Goal: Communication & Community: Answer question/provide support

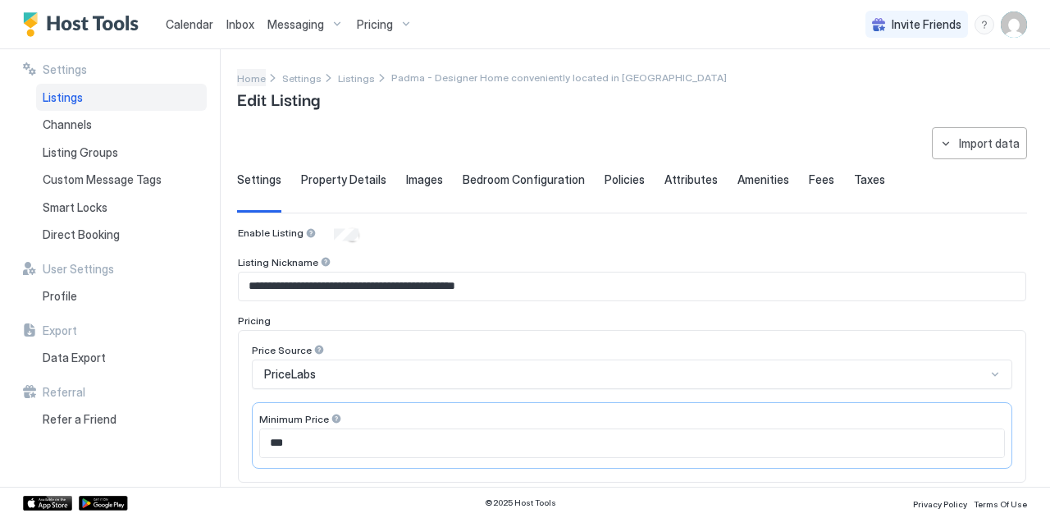
click at [249, 79] on span "Home" at bounding box center [251, 78] width 29 height 12
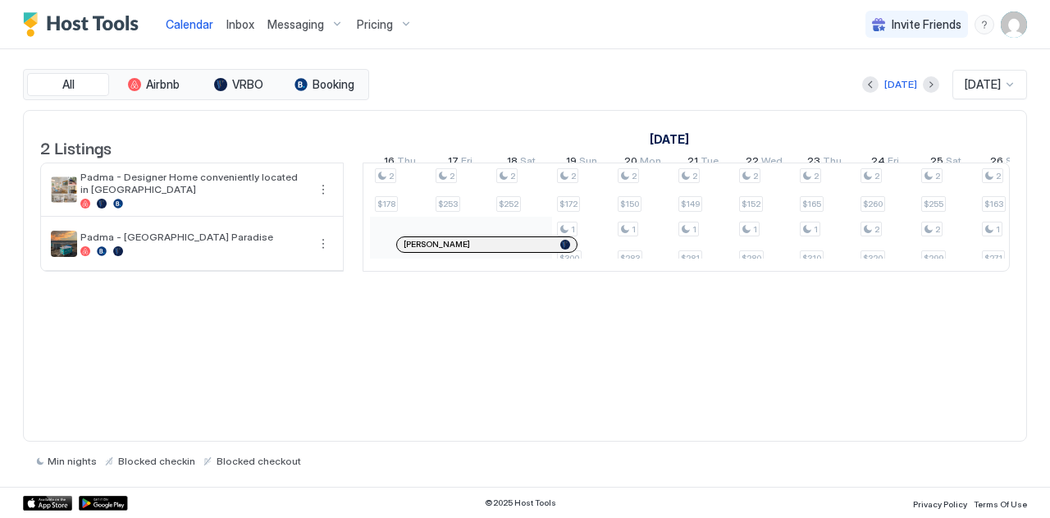
scroll to position [0, 2192]
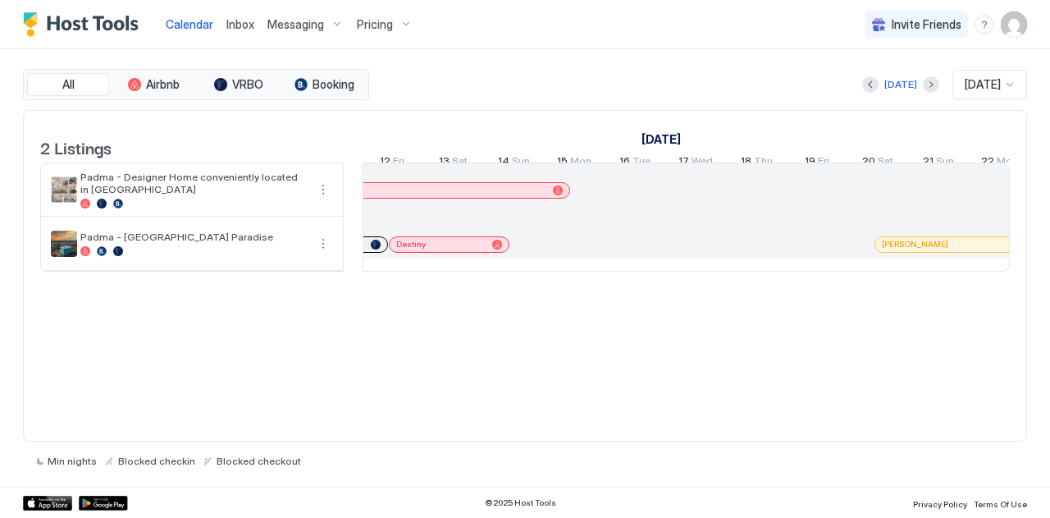
click at [354, 321] on div "2 Listings [DATE] [DATE] [DATE] 23 Sat 24 Sun 25 Mon 26 Tue 27 Wed 28 Thu 29 Fr…" at bounding box center [525, 276] width 1004 height 332
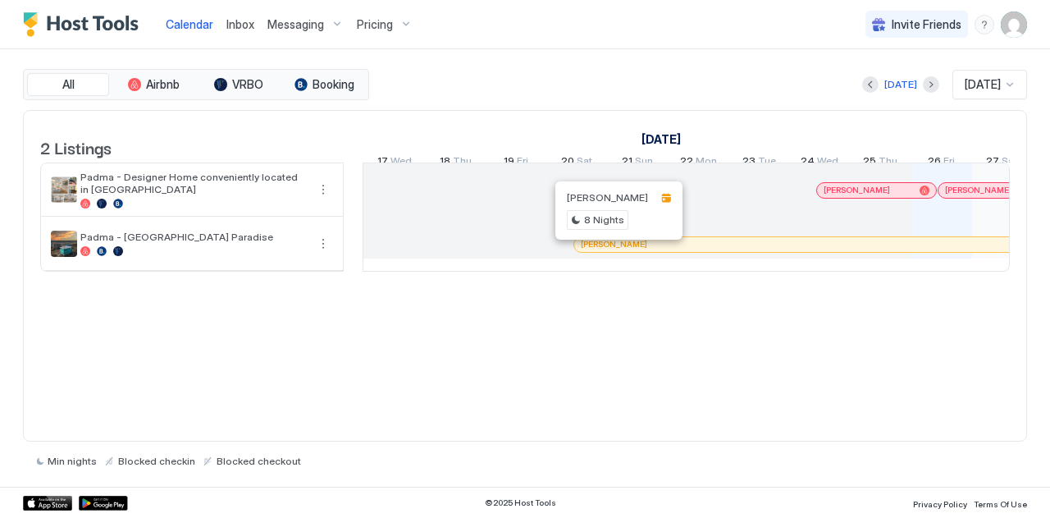
click at [609, 251] on div at bounding box center [610, 244] width 13 height 13
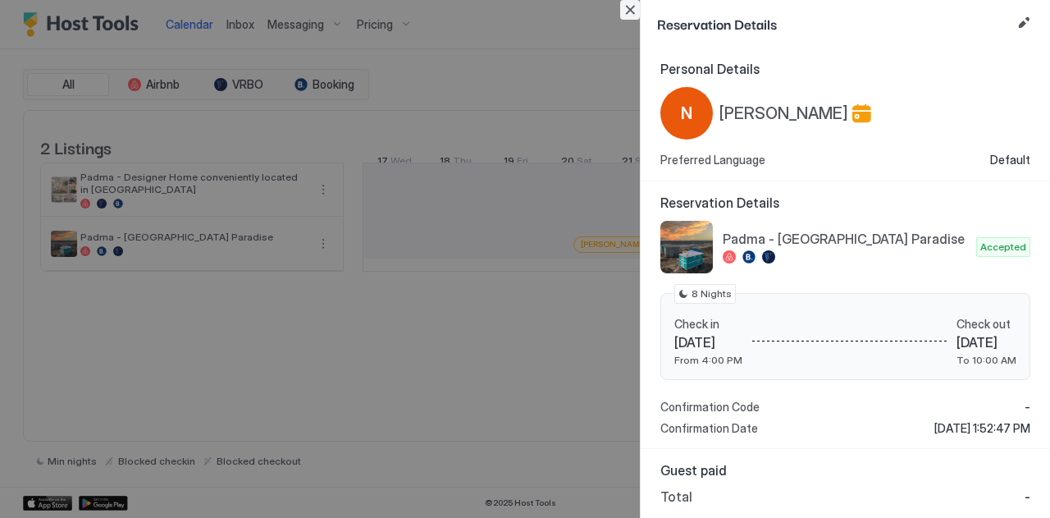
click at [628, 7] on button "Close" at bounding box center [630, 10] width 20 height 20
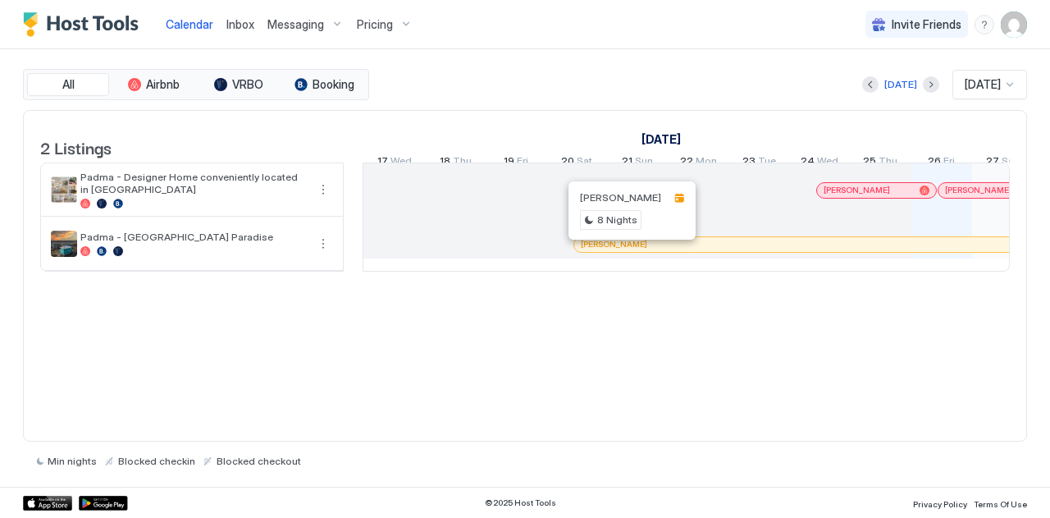
click at [622, 251] on div at bounding box center [623, 244] width 13 height 13
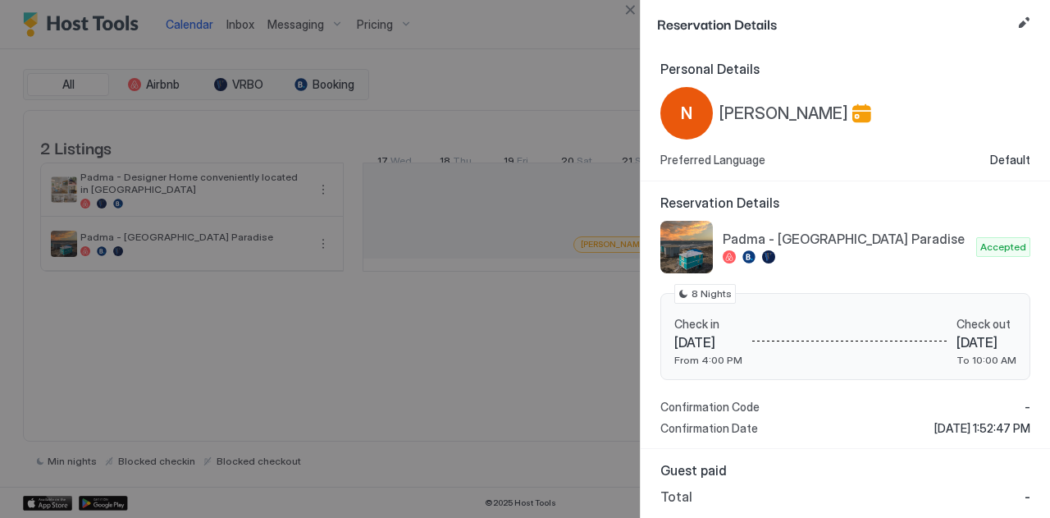
click at [642, 180] on div "Personal Details N Nikki Preferred Language Default" at bounding box center [845, 115] width 409 height 134
click at [1022, 17] on button "Edit reservation" at bounding box center [1024, 23] width 20 height 20
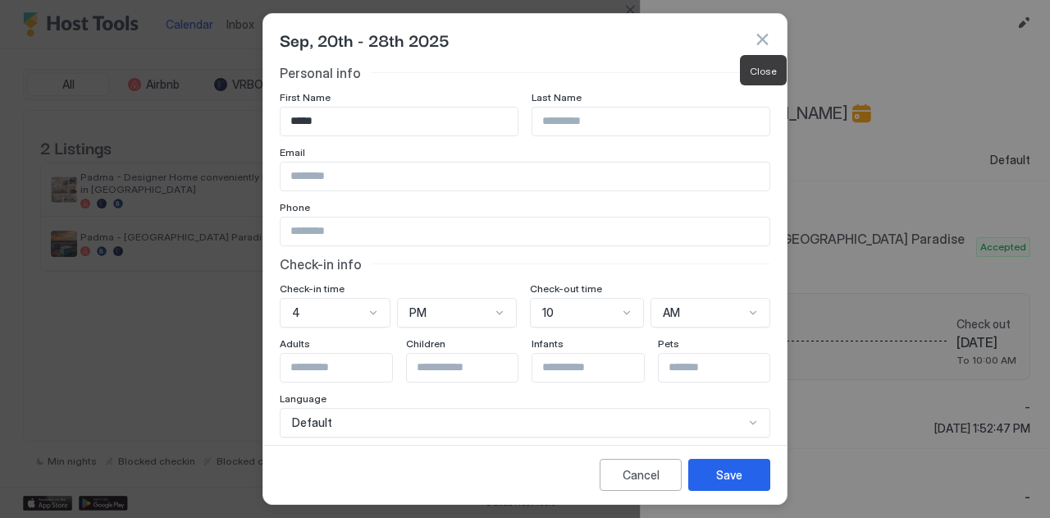
click at [760, 33] on button "button" at bounding box center [762, 39] width 16 height 16
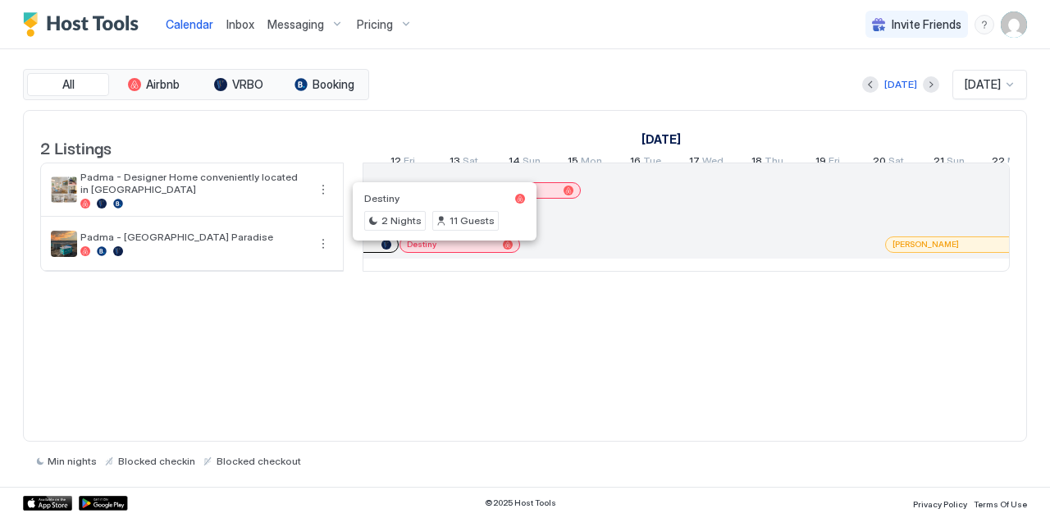
click at [440, 251] on div at bounding box center [440, 244] width 13 height 13
click at [440, 258] on div at bounding box center [525, 259] width 1050 height 518
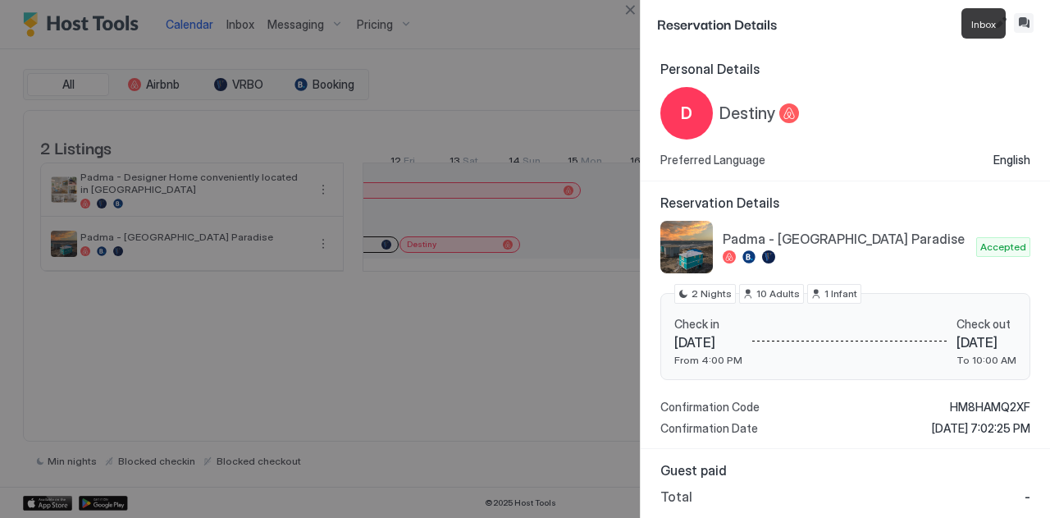
click at [1021, 21] on button "Inbox" at bounding box center [1024, 23] width 20 height 20
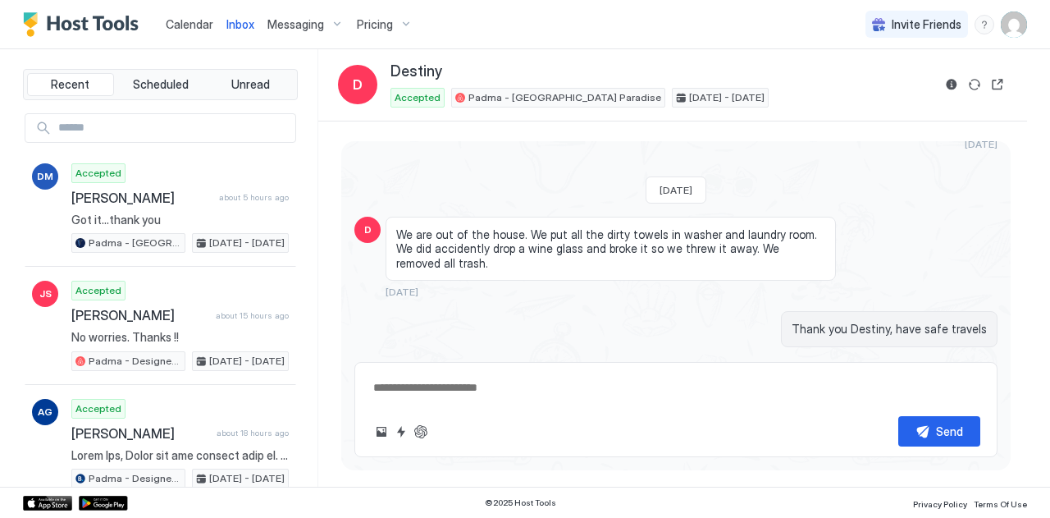
drag, startPoint x: 618, startPoint y: 322, endPoint x: 550, endPoint y: 190, distance: 148.9
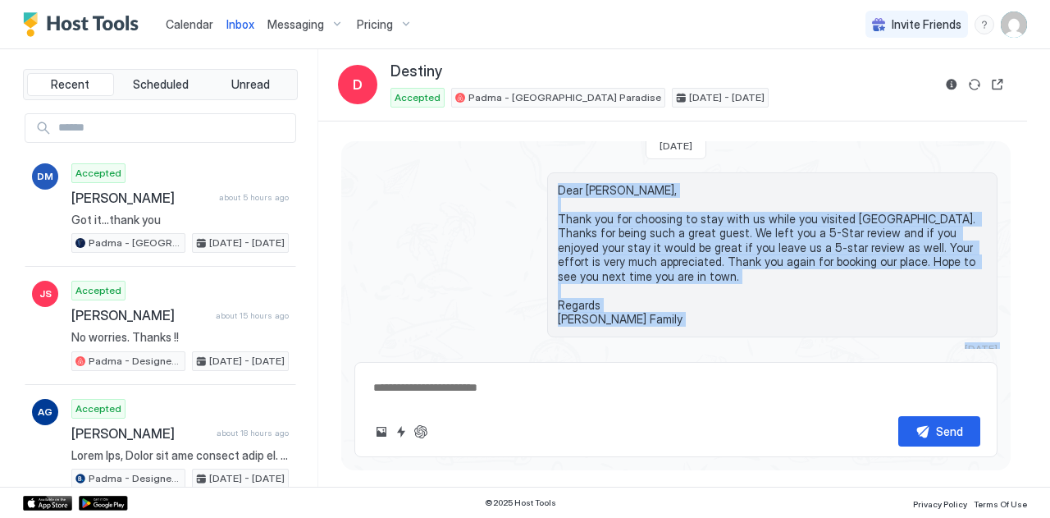
scroll to position [2675, 0]
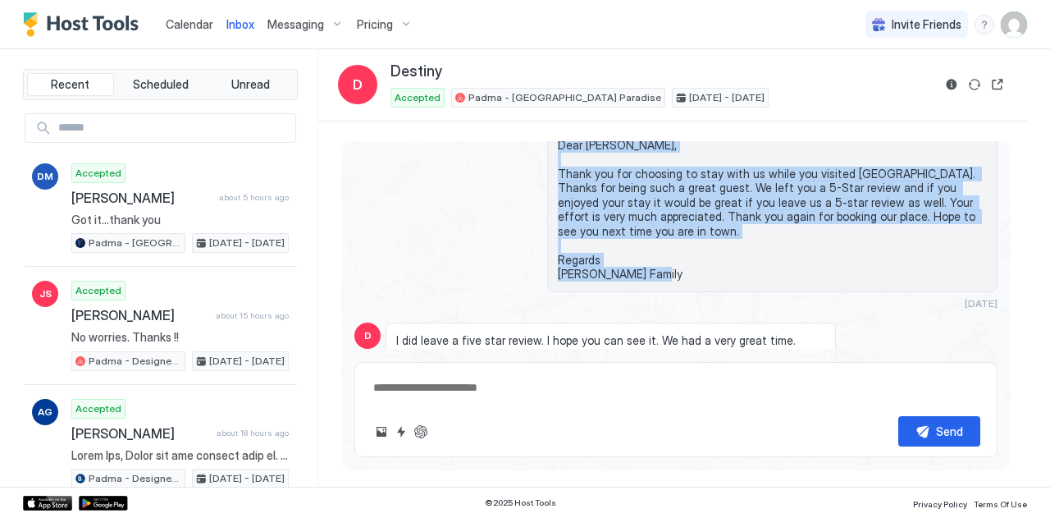
drag, startPoint x: 556, startPoint y: 230, endPoint x: 655, endPoint y: 232, distance: 98.5
click at [655, 232] on span "Dear Destiny Urquilla Cardoza, Thank you for choosing to stay with us while you…" at bounding box center [772, 210] width 429 height 144
copy span "Dear Destiny Urquilla Cardoza, Thank you for choosing to stay with us while you…"
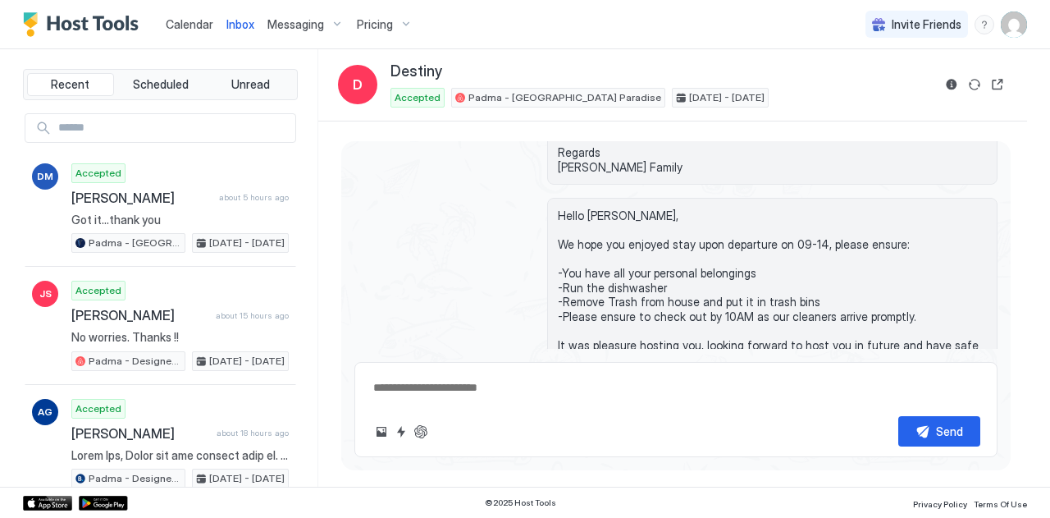
scroll to position [1886, 0]
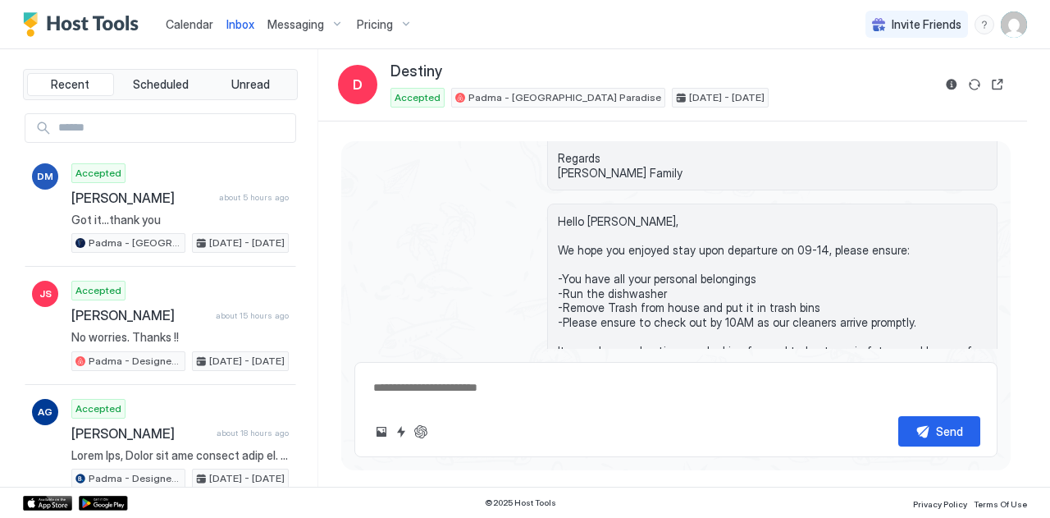
click at [608, 226] on span "Hello Destiny Urquilla Cardoza, We hope you enjoyed stay upon departure on 09-1…" at bounding box center [772, 314] width 429 height 201
click at [558, 214] on span "Hello Destiny Urquilla Cardoza, We hope you enjoyed stay upon departure on 09-1…" at bounding box center [772, 314] width 429 height 201
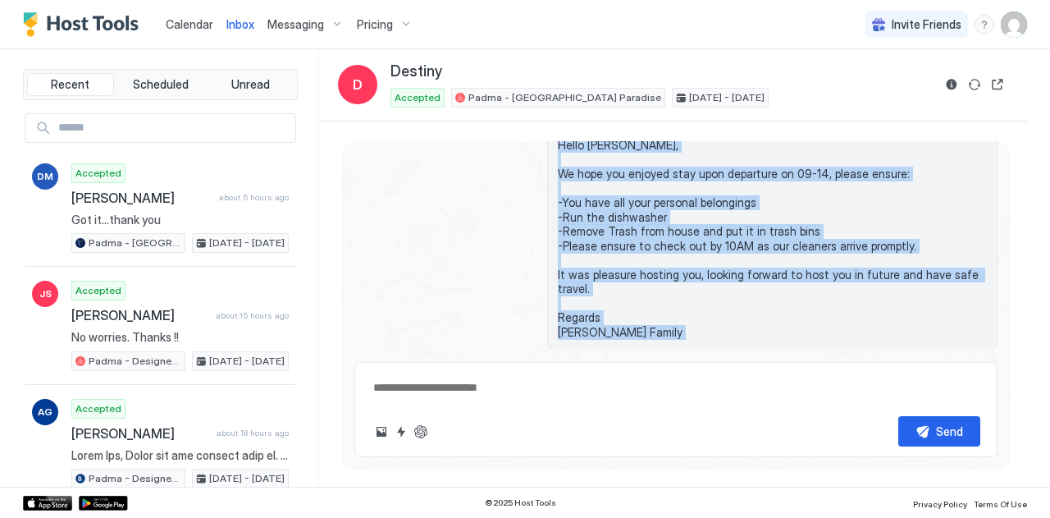
scroll to position [1986, 0]
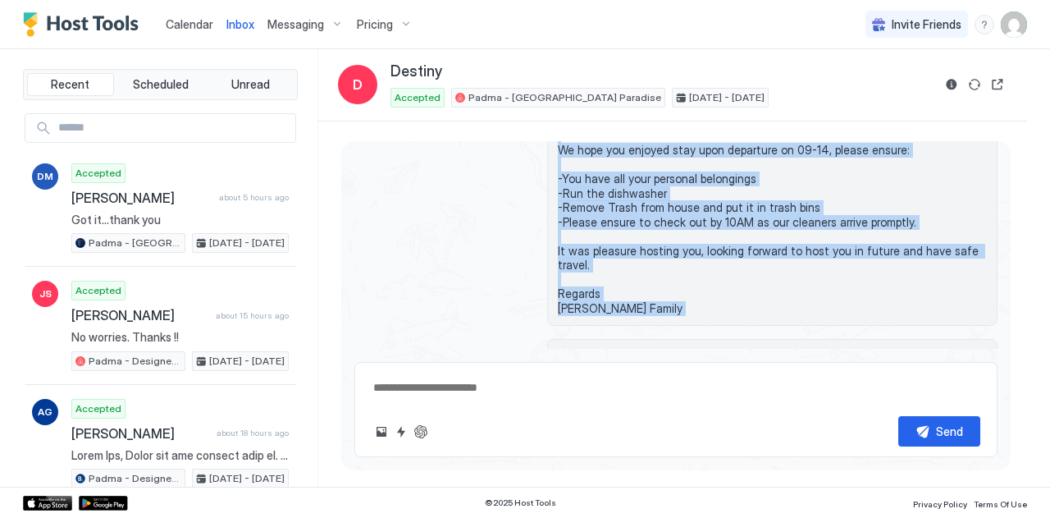
drag, startPoint x: 554, startPoint y: 186, endPoint x: 631, endPoint y: 270, distance: 113.8
click at [631, 270] on span "Hello Destiny Urquilla Cardoza, We hope you enjoyed stay upon departure on 09-1…" at bounding box center [772, 214] width 429 height 201
copy span "Hello Destiny Urquilla Cardoza, We hope you enjoyed stay upon departure on 09-1…"
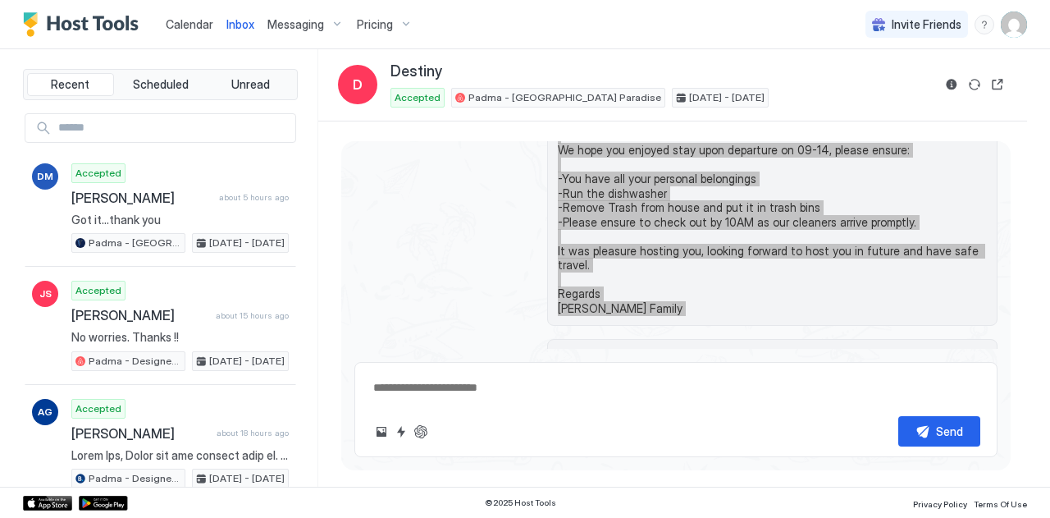
type textarea "*"
